Goal: Find specific page/section: Find specific page/section

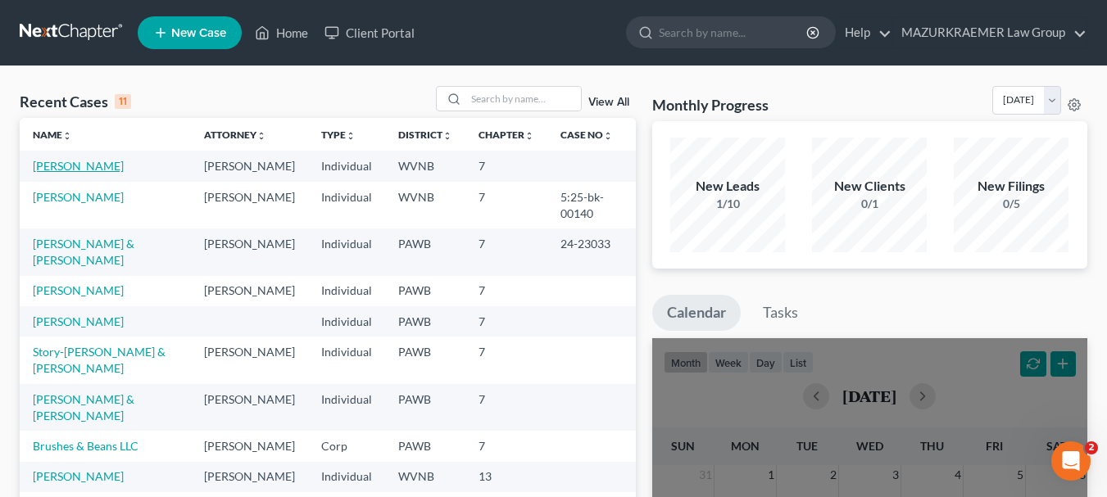
click at [100, 166] on link "[PERSON_NAME]" at bounding box center [78, 166] width 91 height 14
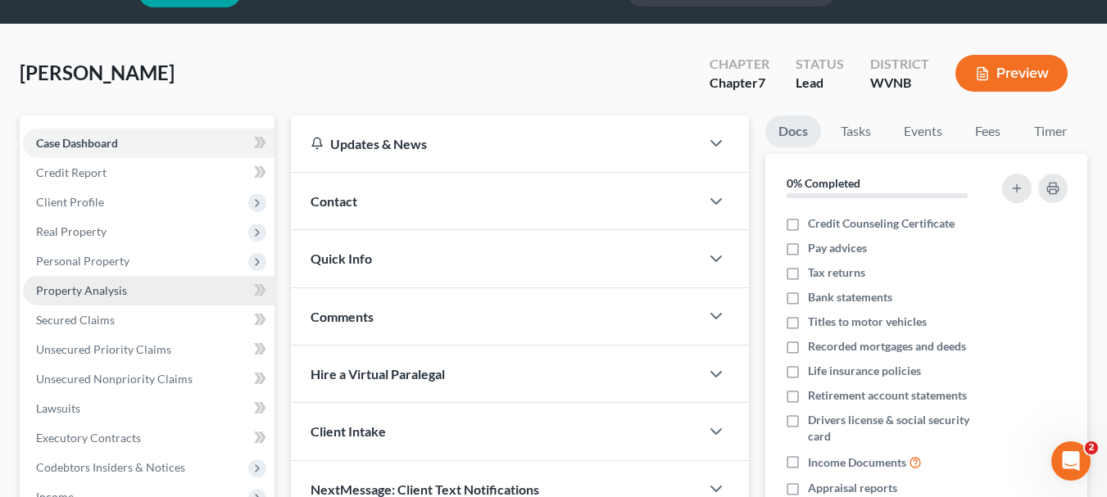
scroll to position [41, 0]
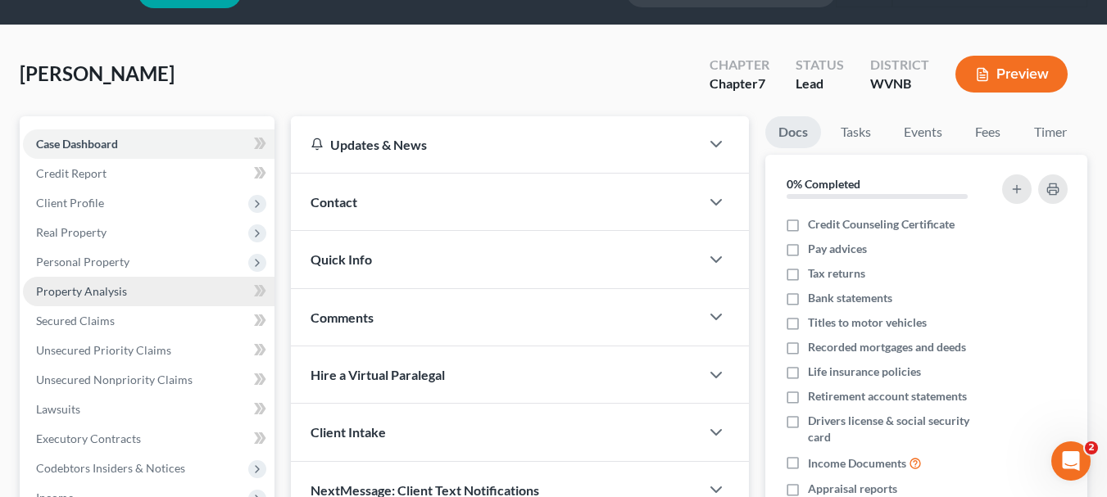
click at [93, 298] on link "Property Analysis" at bounding box center [149, 291] width 252 height 29
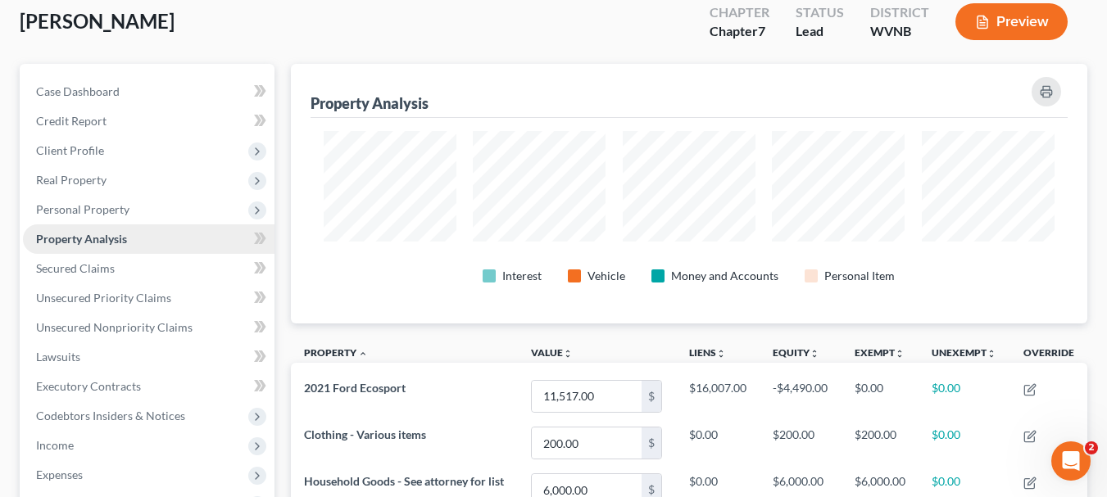
scroll to position [98, 0]
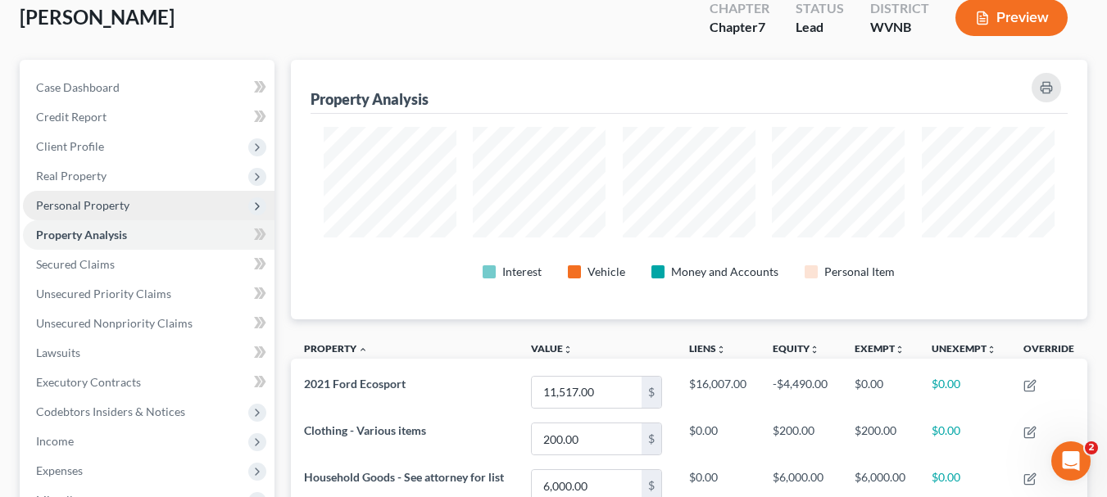
click at [94, 206] on span "Personal Property" at bounding box center [82, 205] width 93 height 14
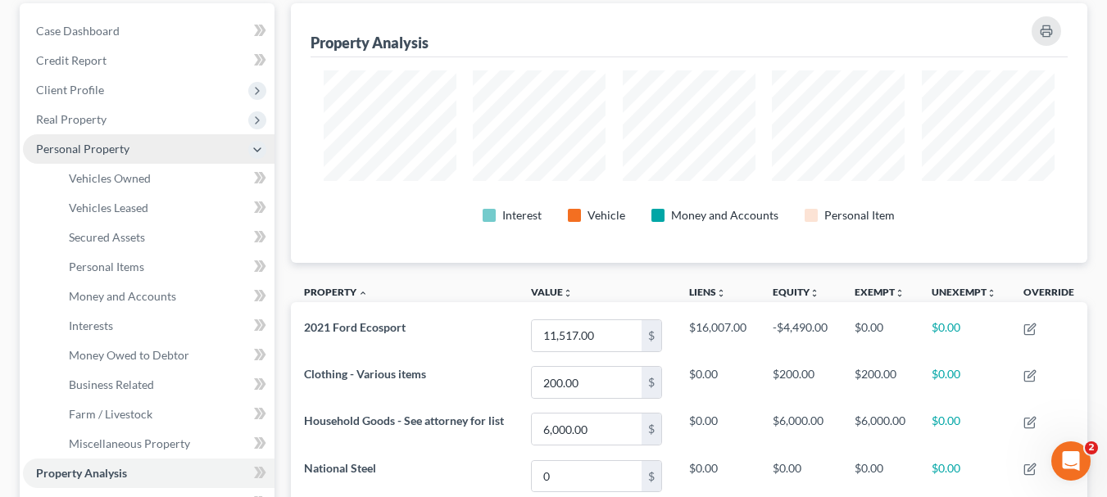
scroll to position [158, 0]
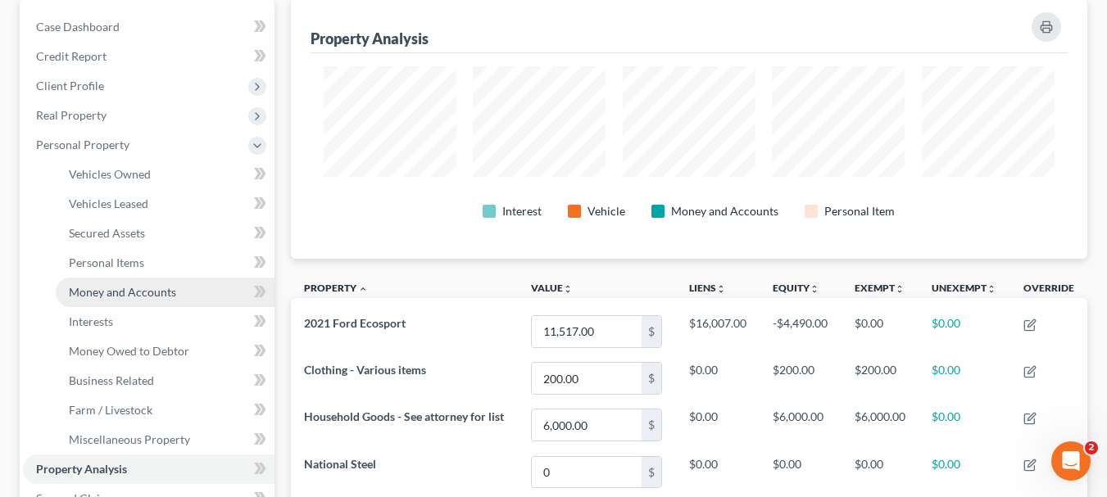
click at [96, 290] on span "Money and Accounts" at bounding box center [122, 292] width 107 height 14
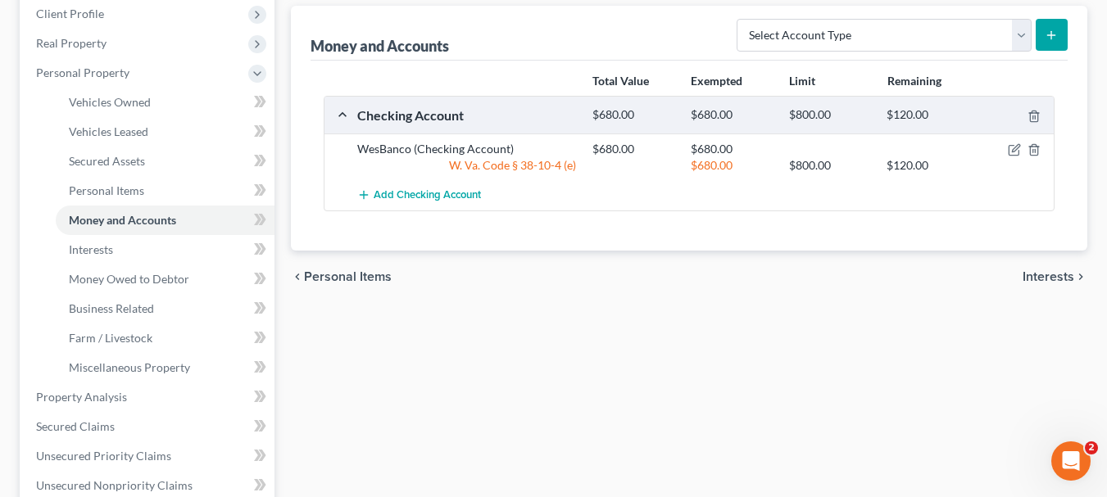
scroll to position [231, 0]
click at [1040, 278] on span "Interests" at bounding box center [1049, 276] width 52 height 13
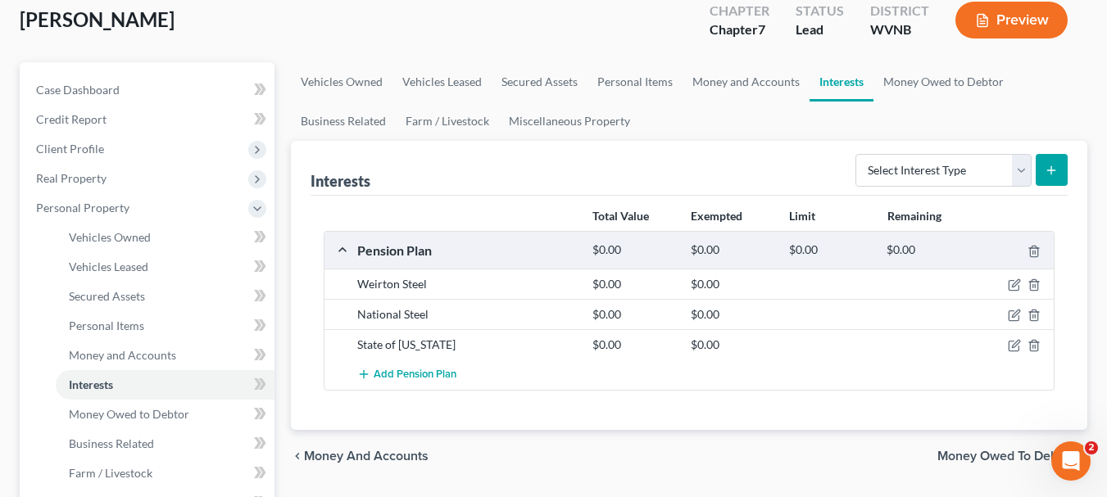
scroll to position [96, 0]
